Goal: Task Accomplishment & Management: Use online tool/utility

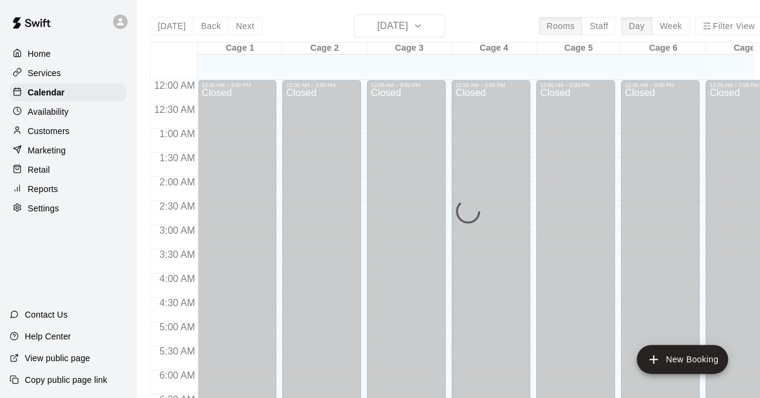
scroll to position [647, 0]
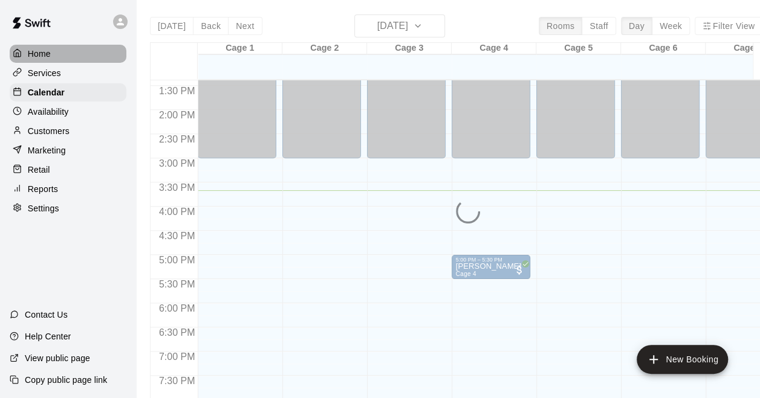
click at [54, 52] on div "Home" at bounding box center [68, 54] width 117 height 18
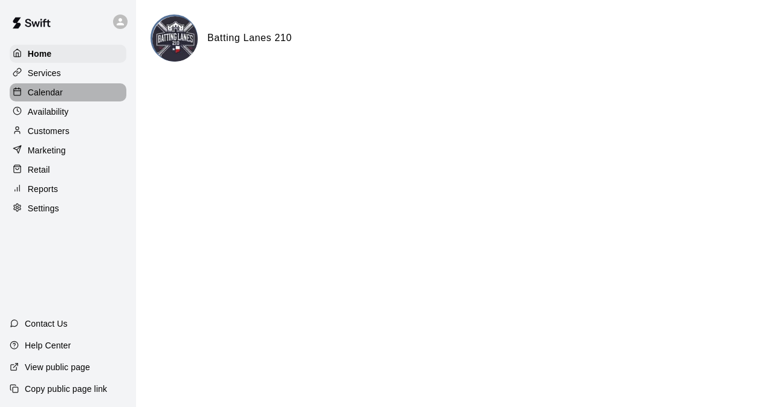
click at [58, 92] on p "Calendar" at bounding box center [45, 92] width 35 height 12
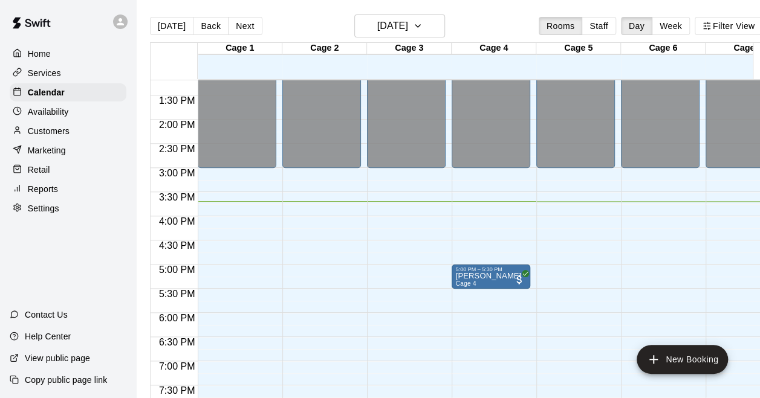
scroll to position [698, 0]
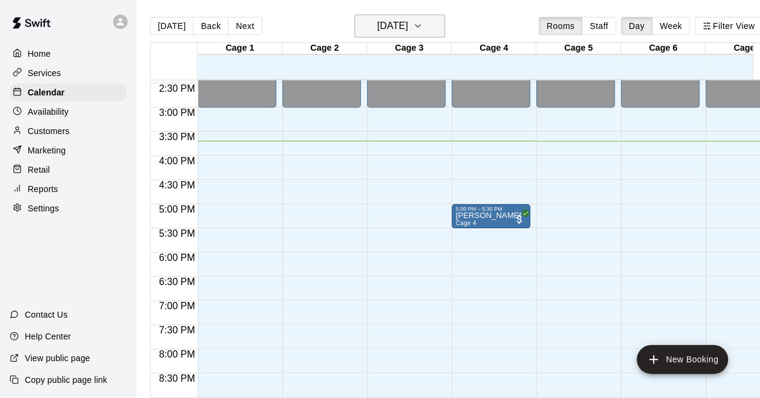
click at [386, 29] on h6 "[DATE]" at bounding box center [392, 26] width 31 height 17
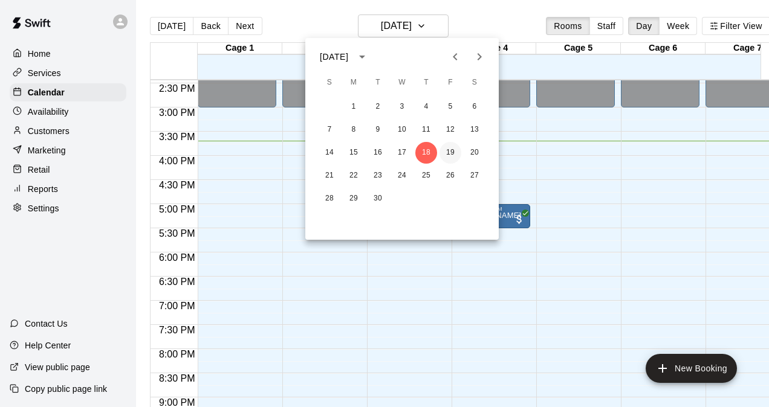
click at [453, 147] on button "19" at bounding box center [450, 153] width 22 height 22
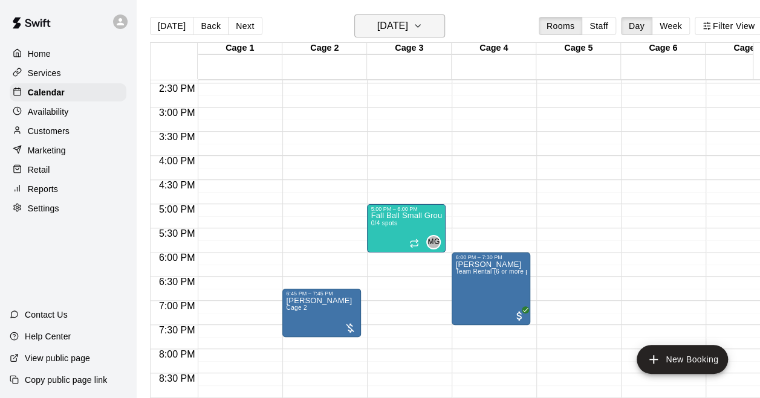
click at [403, 23] on h6 "[DATE]" at bounding box center [392, 26] width 31 height 17
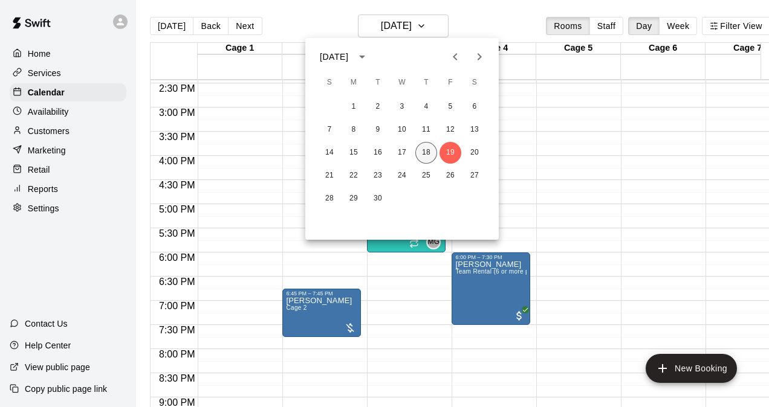
click at [425, 152] on button "18" at bounding box center [426, 153] width 22 height 22
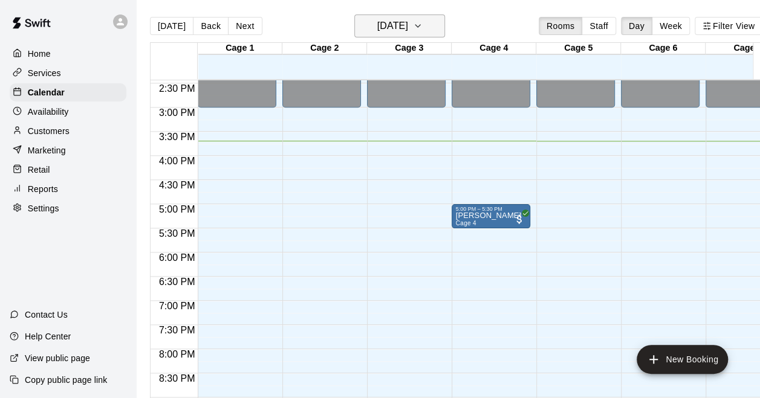
click at [418, 36] on button "[DATE]" at bounding box center [399, 26] width 91 height 23
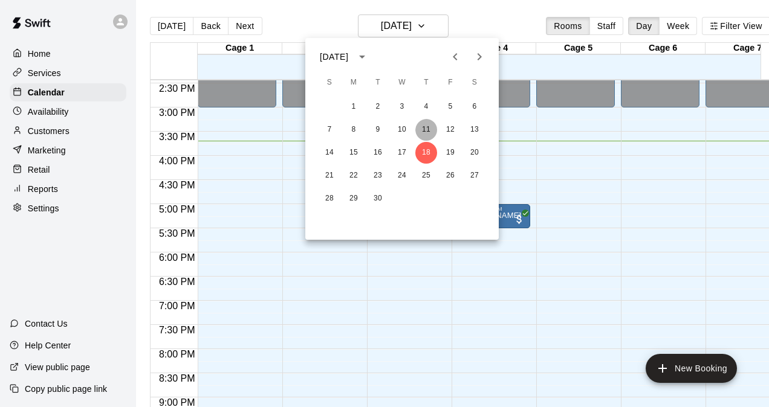
click at [426, 131] on button "11" at bounding box center [426, 130] width 22 height 22
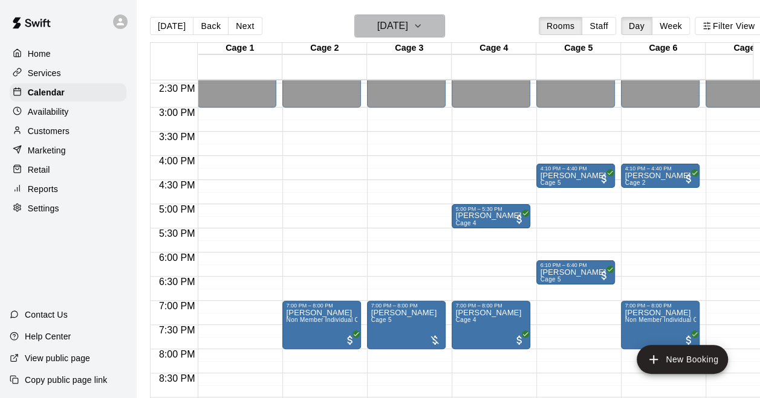
click at [408, 25] on h6 "[DATE]" at bounding box center [392, 26] width 31 height 17
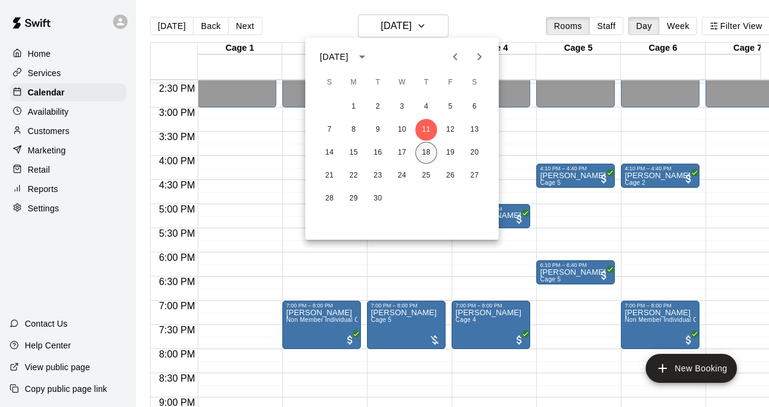
click at [431, 150] on button "18" at bounding box center [426, 153] width 22 height 22
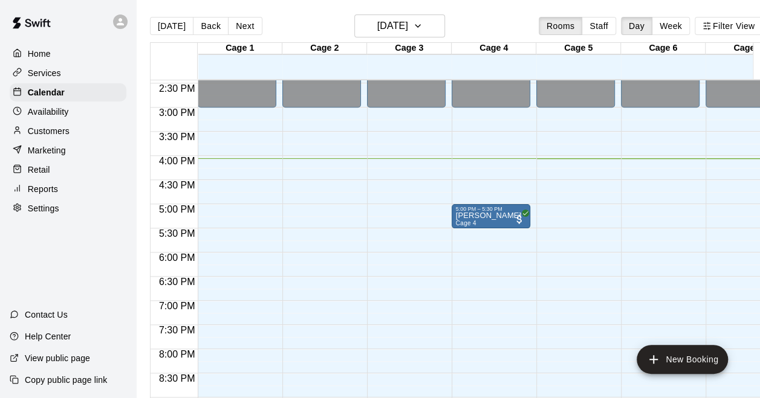
click at [42, 48] on p "Home" at bounding box center [39, 54] width 23 height 12
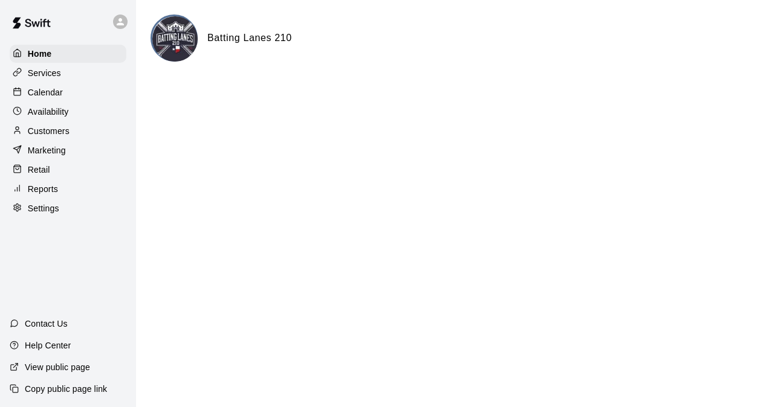
click at [63, 96] on div "Calendar" at bounding box center [68, 92] width 117 height 18
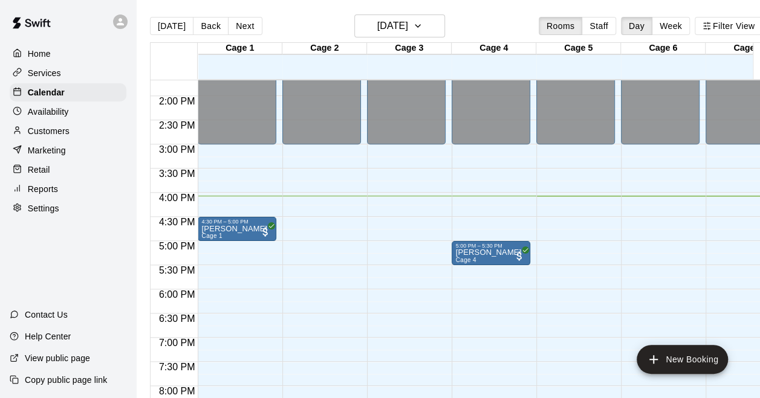
scroll to position [647, 0]
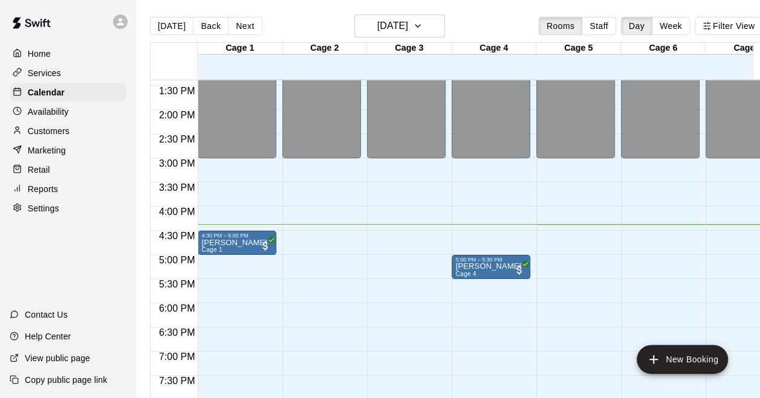
click at [61, 58] on div "Home" at bounding box center [68, 54] width 117 height 18
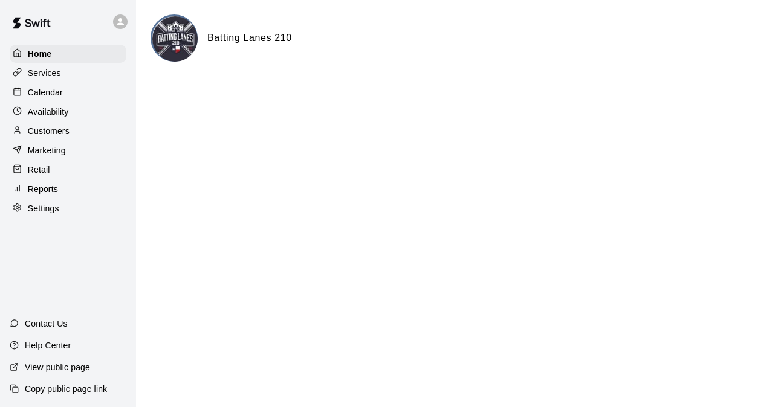
click at [76, 95] on div "Calendar" at bounding box center [68, 92] width 117 height 18
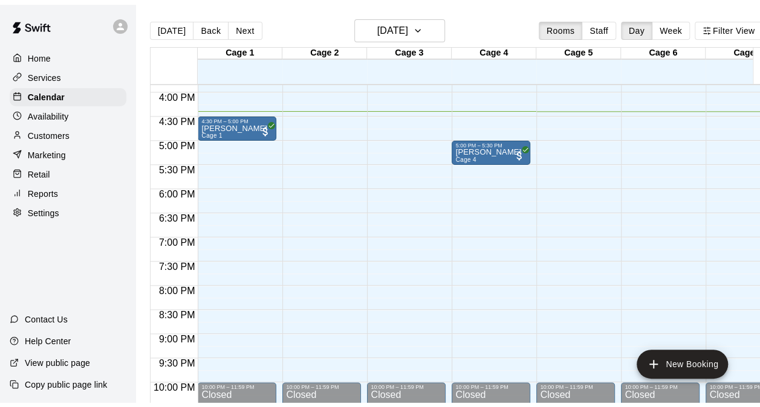
scroll to position [708, 0]
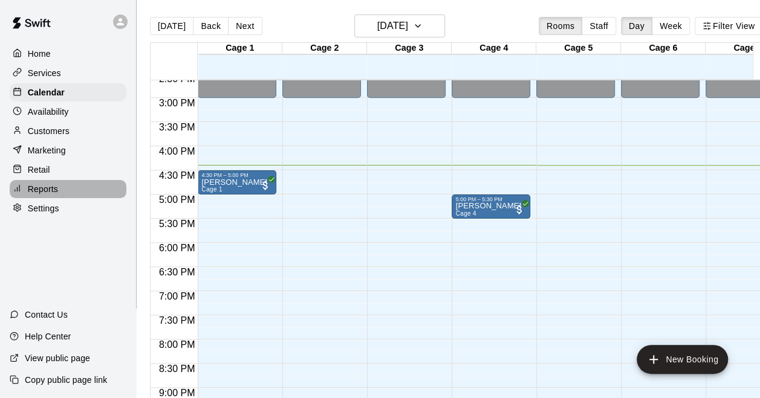
click at [42, 195] on p "Reports" at bounding box center [43, 189] width 30 height 12
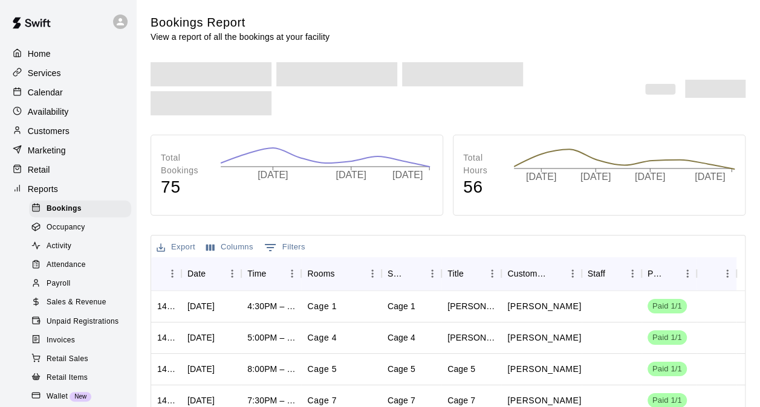
scroll to position [60, 0]
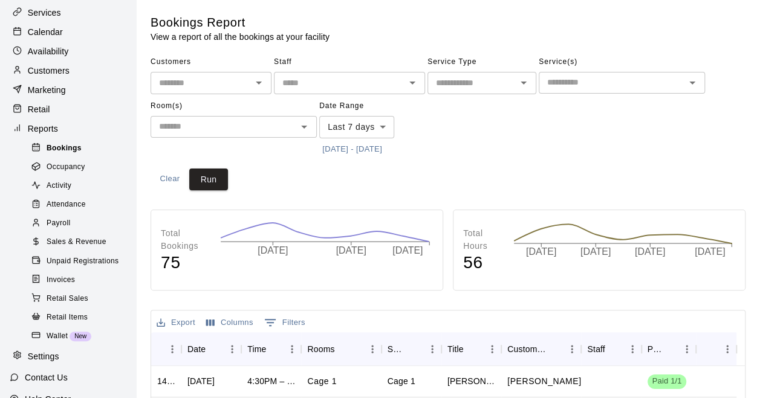
click at [66, 155] on span "Bookings" at bounding box center [64, 149] width 35 height 12
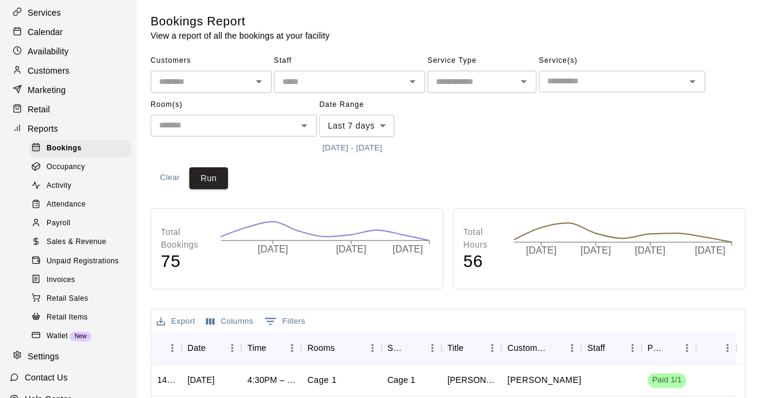
scroll to position [0, 0]
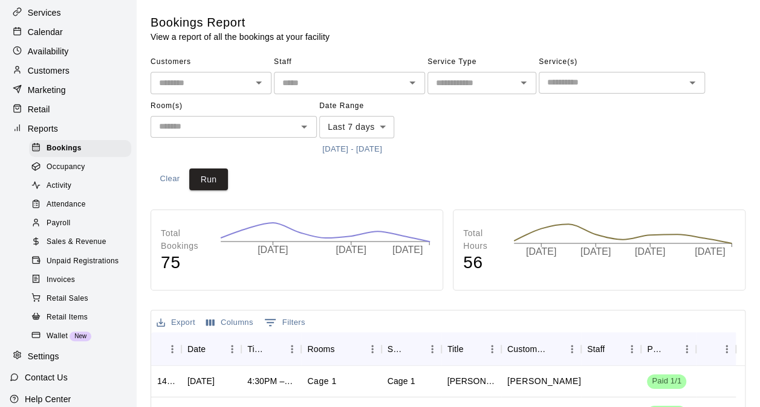
click at [367, 126] on body "Home Services Calendar Availability Customers Marketing Retail Reports Bookings…" at bounding box center [380, 369] width 760 height 738
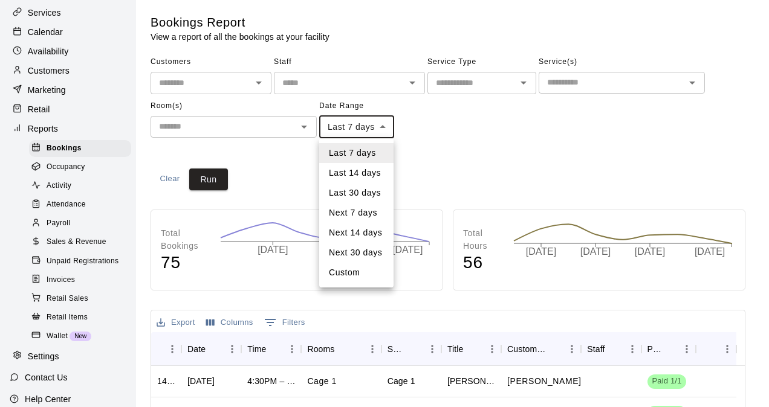
click at [361, 192] on li "Last 30 days" at bounding box center [356, 193] width 74 height 20
type input "*****"
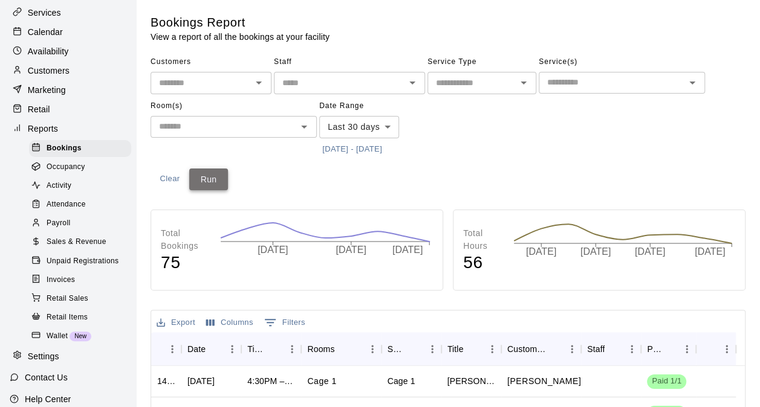
click at [221, 176] on button "Run" at bounding box center [208, 180] width 39 height 22
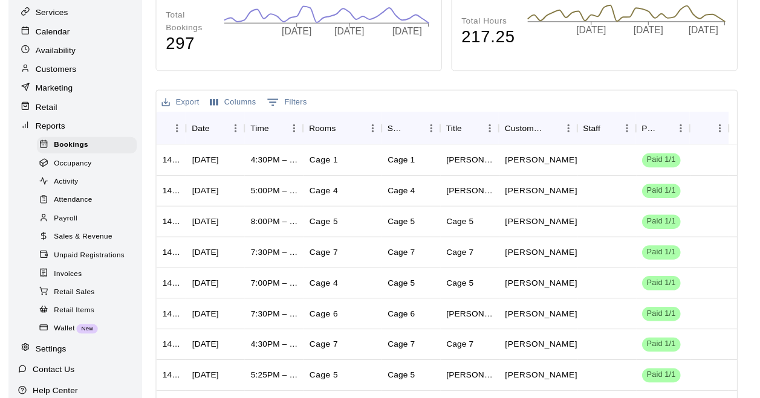
scroll to position [181, 0]
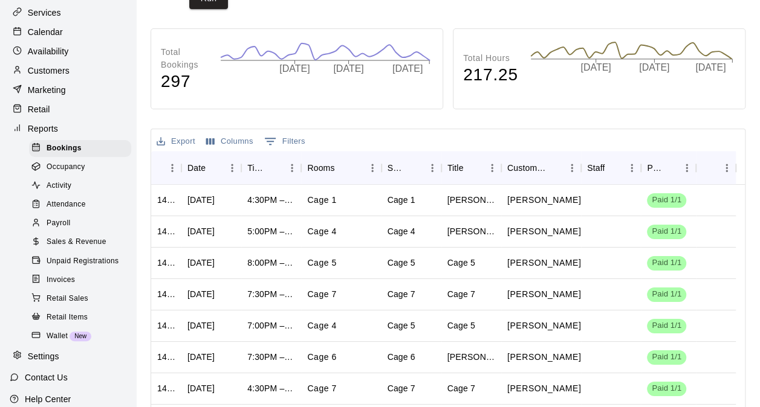
click at [90, 176] on div "Occupancy" at bounding box center [80, 167] width 102 height 17
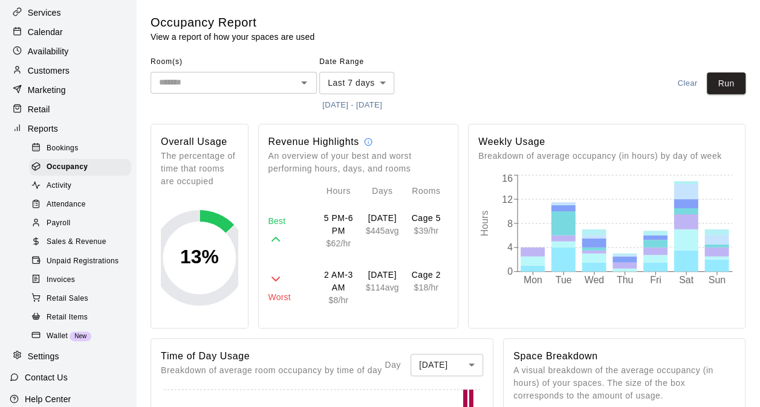
scroll to position [121, 0]
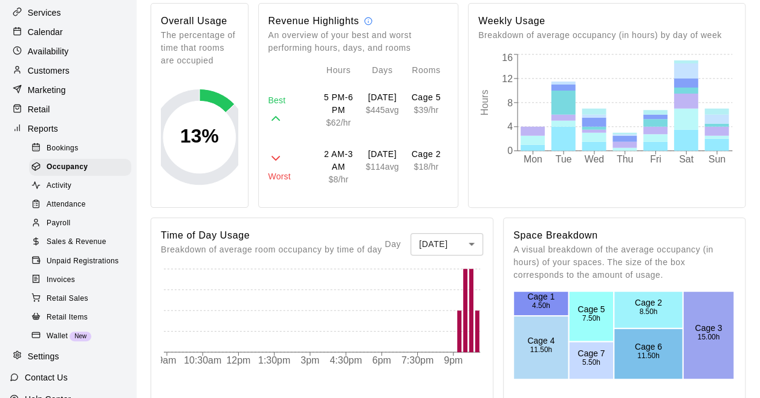
click at [445, 241] on body "Home Services Calendar Availability Customers Marketing Retail Reports Bookings…" at bounding box center [380, 374] width 760 height 990
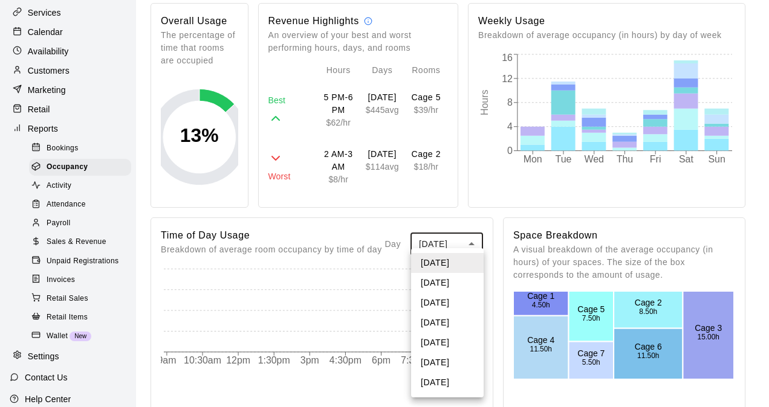
click at [446, 289] on li "[DATE]" at bounding box center [447, 283] width 73 height 20
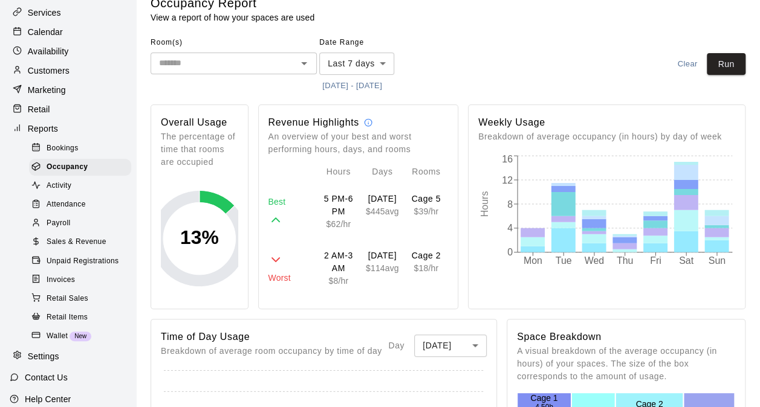
scroll to position [0, 0]
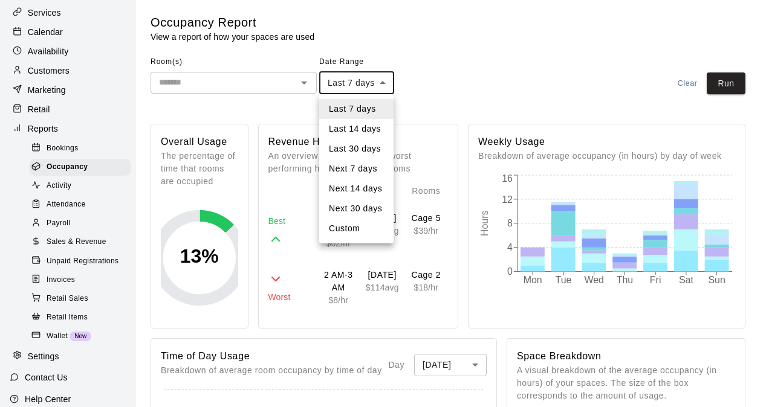
click at [360, 145] on li "Last 30 days" at bounding box center [356, 149] width 74 height 20
type input "*****"
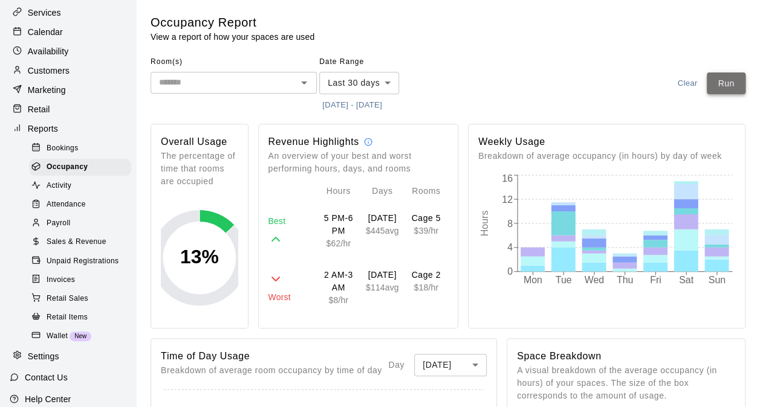
click at [709, 82] on button "Run" at bounding box center [725, 84] width 39 height 22
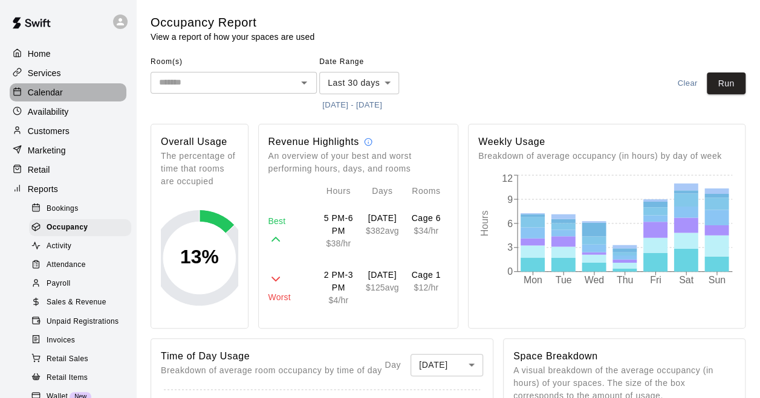
click at [68, 95] on div "Calendar" at bounding box center [68, 92] width 117 height 18
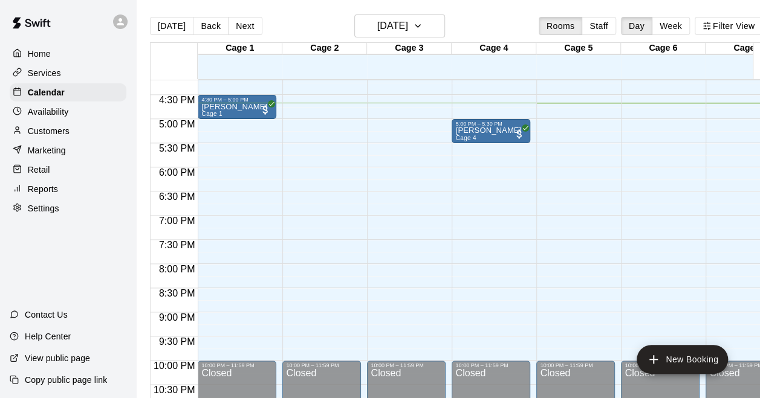
scroll to position [662, 0]
